Goal: Task Accomplishment & Management: Use online tool/utility

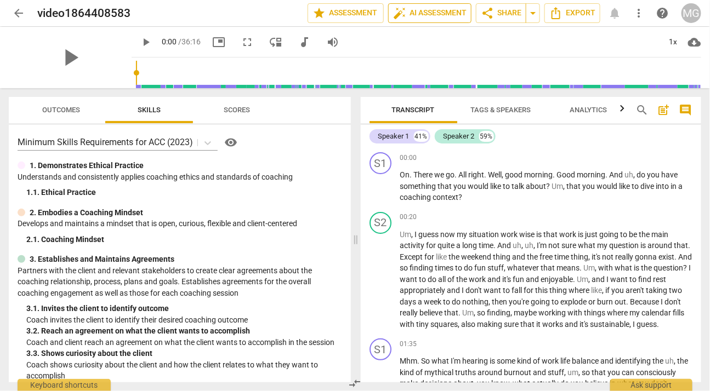
click at [431, 14] on span "auto_fix_high AI Assessment" at bounding box center [429, 13] width 73 height 13
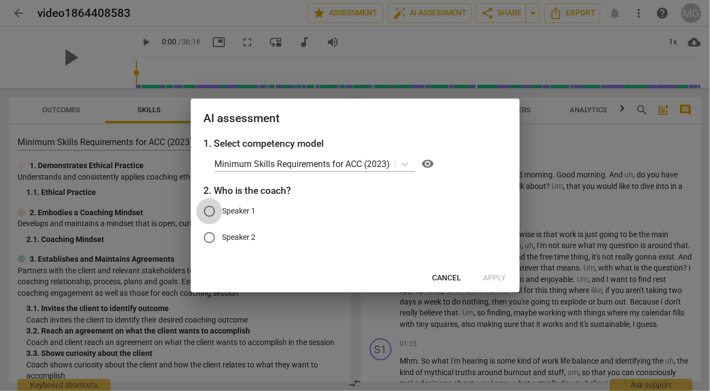
click at [208, 209] on input "Speaker 1" at bounding box center [209, 211] width 26 height 26
radio input "true"
click at [408, 163] on icon at bounding box center [405, 165] width 7 height 4
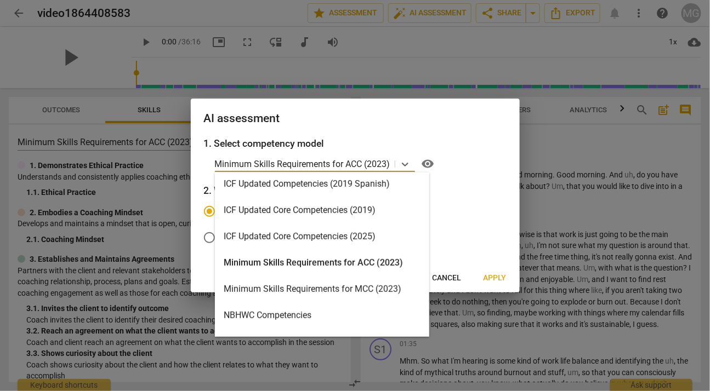
scroll to position [189, 0]
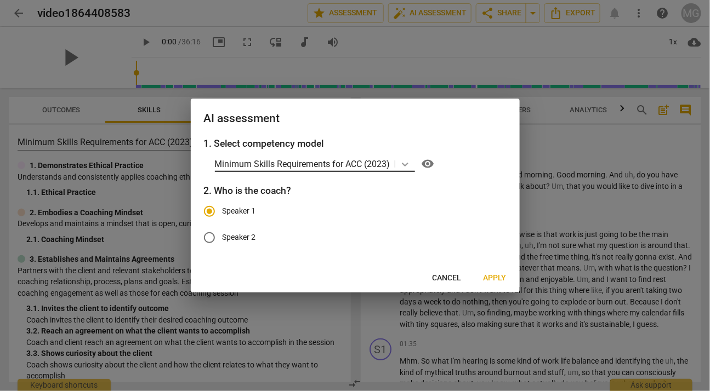
click at [405, 162] on icon at bounding box center [405, 164] width 11 height 11
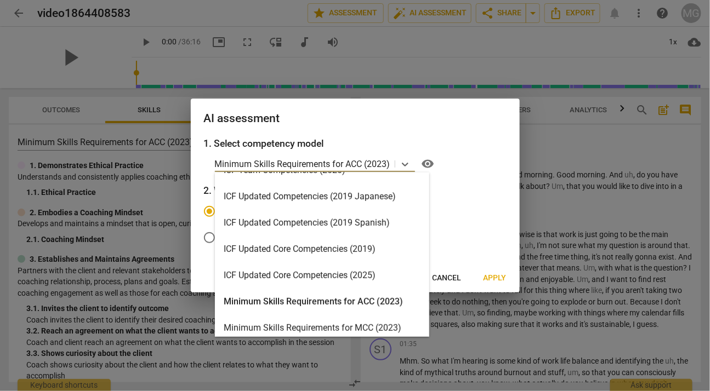
scroll to position [150, 0]
click at [259, 272] on div "ICF Updated Core Competencies (2025)" at bounding box center [322, 274] width 214 height 26
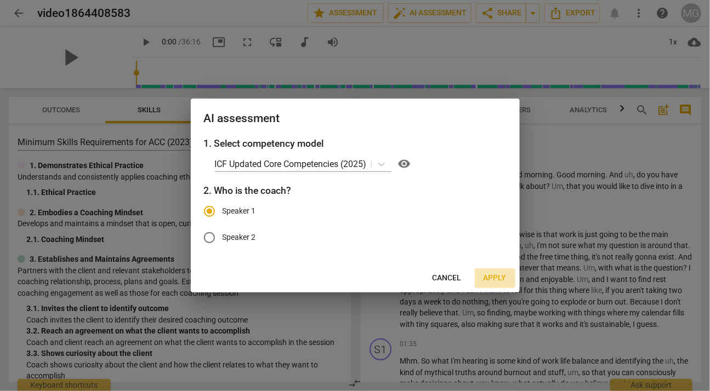
click at [493, 277] on span "Apply" at bounding box center [494, 278] width 23 height 11
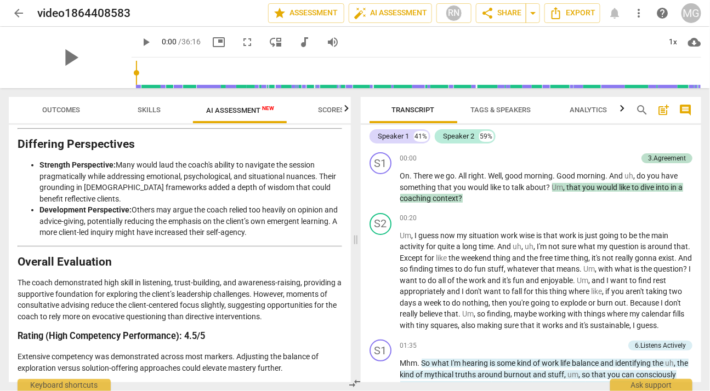
scroll to position [1966, 0]
click at [696, 9] on div "MG" at bounding box center [691, 13] width 20 height 20
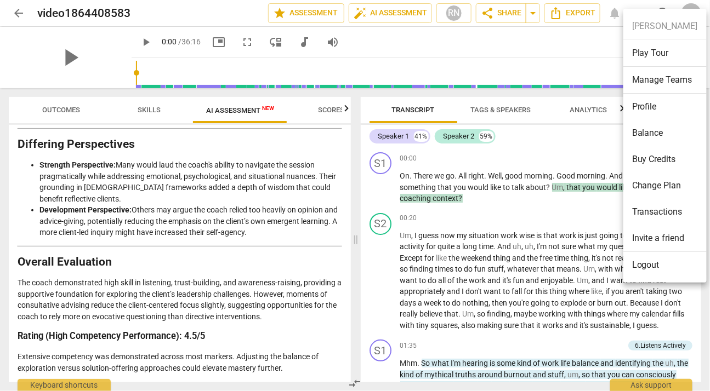
click at [653, 265] on li "Logout" at bounding box center [664, 265] width 83 height 26
